Goal: Information Seeking & Learning: Obtain resource

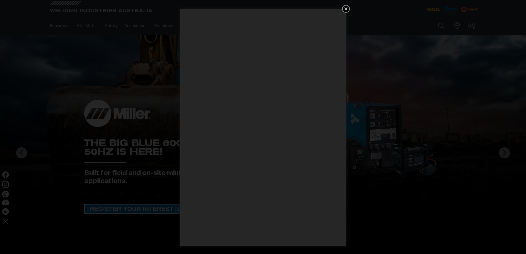
click at [347, 7] on icon "Get 5 WIA Welding Guides Free!" at bounding box center [345, 9] width 7 height 7
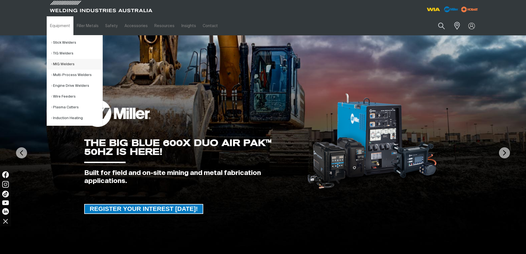
click at [64, 65] on link "MIG Welders" at bounding box center [76, 64] width 51 height 11
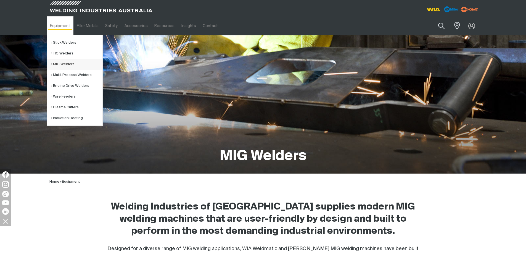
click at [64, 64] on link "MIG Welders" at bounding box center [76, 64] width 51 height 11
click at [67, 76] on link "Multi-Process Welders" at bounding box center [76, 75] width 51 height 11
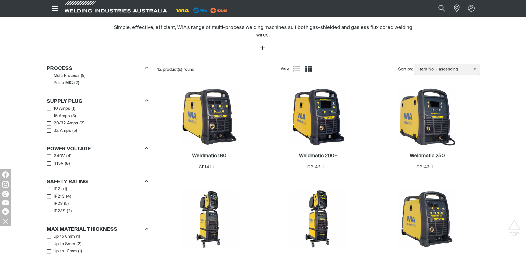
scroll to position [276, 0]
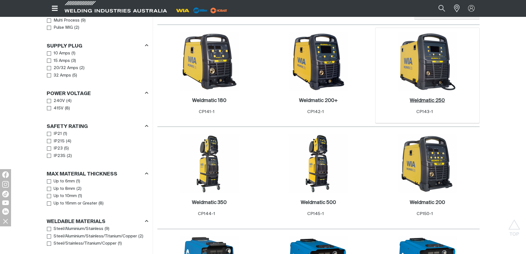
click at [435, 98] on h2 "Weldmatic 250 ." at bounding box center [426, 100] width 35 height 5
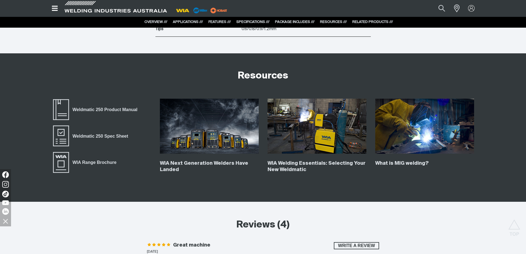
scroll to position [2208, 0]
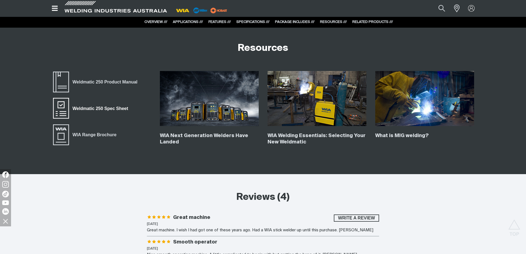
click at [78, 107] on span "Weldmatic 250 Spec Sheet" at bounding box center [100, 108] width 63 height 7
